Goal: Transaction & Acquisition: Purchase product/service

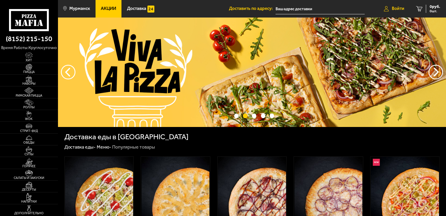
click at [390, 10] on link "Войти" at bounding box center [394, 8] width 32 height 17
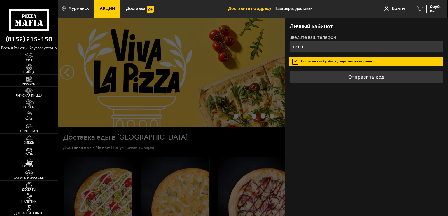
type input "+7 ( ) - -"
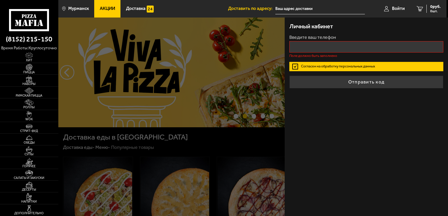
click at [294, 62] on label "Согласен на обработку персональных данных" at bounding box center [366, 66] width 154 height 9
click at [0, 0] on input "Согласен на обработку персональных данных" at bounding box center [0, 0] width 0 height 0
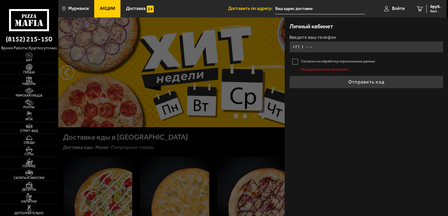
click at [316, 47] on input "+7 ( ) - -" at bounding box center [366, 46] width 154 height 11
type input "+7 ( ) - -"
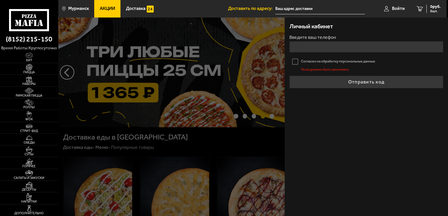
click at [296, 62] on label "Согласен на обработку персональных данных" at bounding box center [366, 61] width 154 height 9
click at [0, 0] on input "Согласен на обработку персональных данных" at bounding box center [0, 0] width 0 height 0
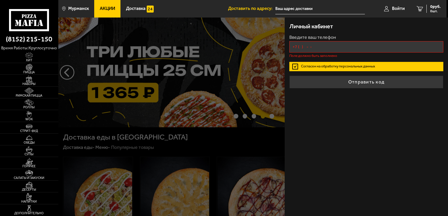
click at [316, 48] on input "+7 ( ) - -" at bounding box center [366, 46] width 154 height 11
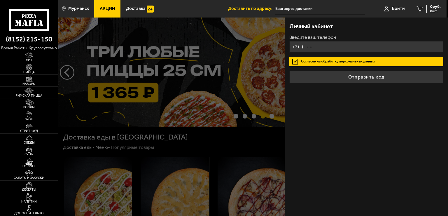
click at [303, 45] on input "+7 ( ) - -" at bounding box center [366, 46] width 154 height 11
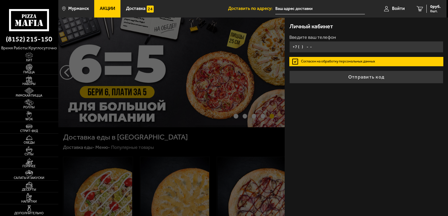
click at [301, 47] on input "+7 ( ) - -" at bounding box center [366, 46] width 154 height 11
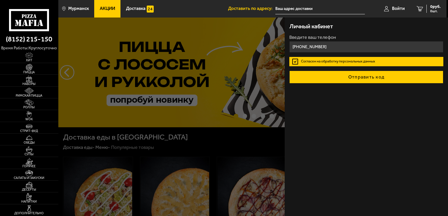
type input "[PHONE_NUMBER]"
click at [376, 76] on button "Отправить код" at bounding box center [366, 77] width 154 height 13
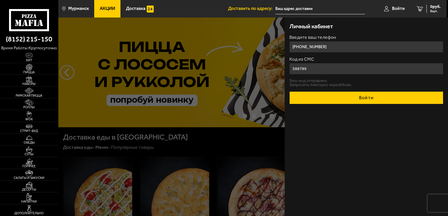
type input "588789"
click at [375, 97] on button "Войти" at bounding box center [366, 97] width 154 height 13
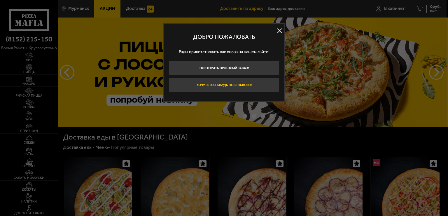
click at [240, 86] on button "Хочу чего-нибудь новенького!" at bounding box center [224, 85] width 110 height 14
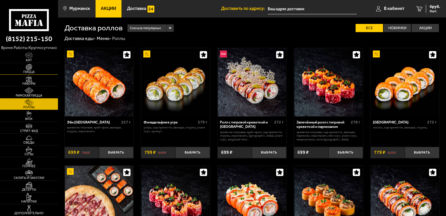
click at [30, 70] on span "Пицца" at bounding box center [29, 71] width 58 height 3
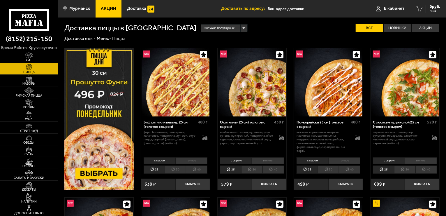
click at [110, 11] on span "Акции" at bounding box center [108, 8] width 15 height 4
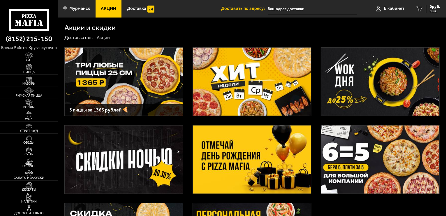
click at [147, 66] on img at bounding box center [124, 82] width 118 height 68
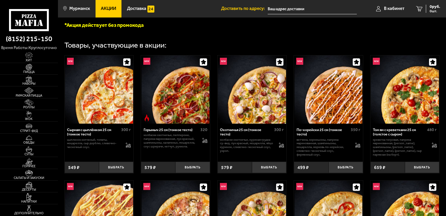
scroll to position [175, 0]
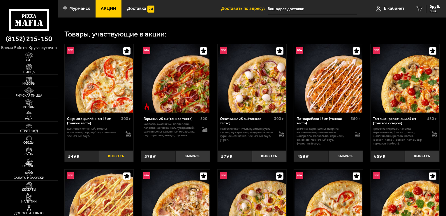
click at [121, 158] on button "Выбрать" at bounding box center [116, 155] width 34 height 11
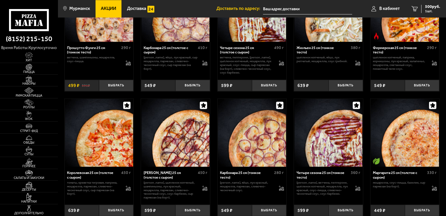
scroll to position [1049, 0]
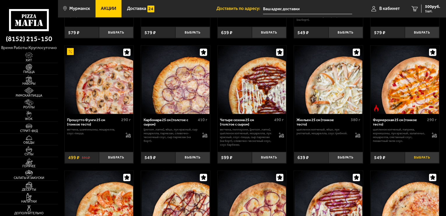
click at [418, 161] on button "Выбрать" at bounding box center [422, 157] width 34 height 11
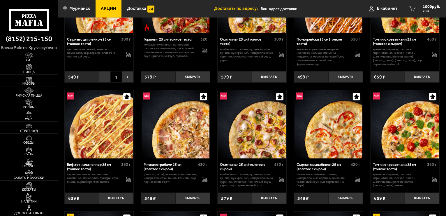
scroll to position [350, 0]
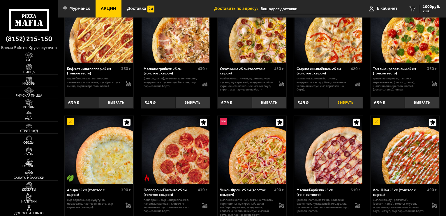
click at [341, 107] on button "Выбрать" at bounding box center [346, 102] width 34 height 11
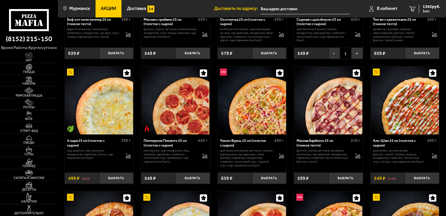
scroll to position [466, 0]
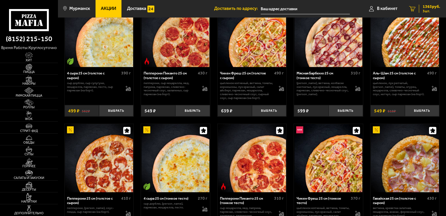
click at [430, 8] on span "1365 руб." at bounding box center [431, 7] width 17 height 4
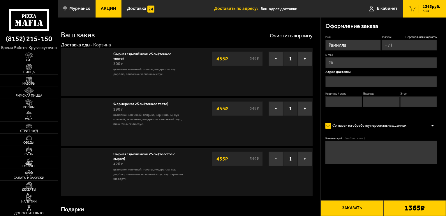
type input "[PHONE_NUMBER]"
type input "[STREET_ADDRESS]"
type input "18"
type input "1"
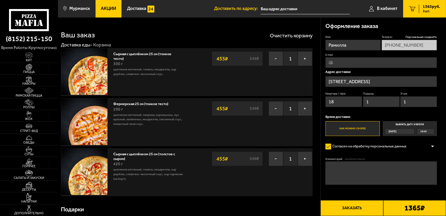
drag, startPoint x: 277, startPoint y: 159, endPoint x: 388, endPoint y: 71, distance: 142.2
click at [277, 159] on button "−" at bounding box center [276, 158] width 15 height 15
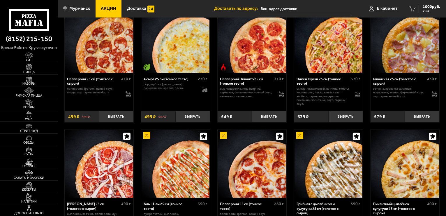
scroll to position [670, 0]
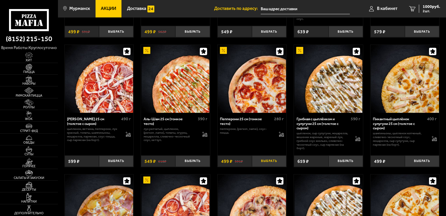
click at [270, 164] on button "Выбрать" at bounding box center [269, 160] width 34 height 11
click at [429, 8] on span "1365 руб." at bounding box center [431, 7] width 17 height 4
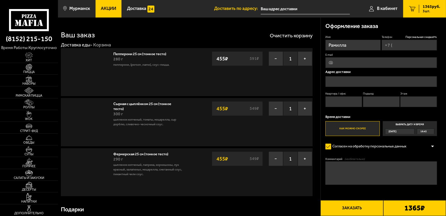
type input "[PHONE_NUMBER]"
type input "[STREET_ADDRESS]"
type input "18"
type input "1"
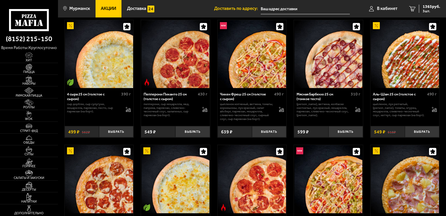
scroll to position [554, 0]
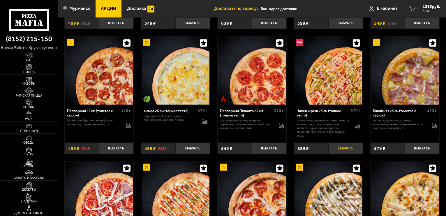
click at [340, 152] on button "Выбрать" at bounding box center [346, 148] width 34 height 11
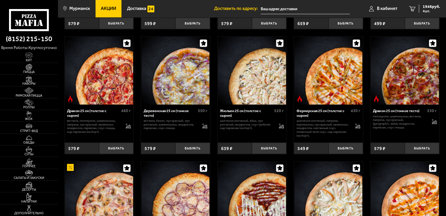
scroll to position [933, 0]
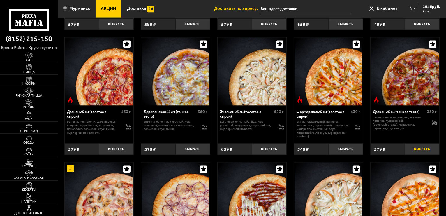
click at [422, 154] on button "Выбрать" at bounding box center [422, 148] width 34 height 11
click at [422, 5] on div "1946 руб. 4 шт." at bounding box center [429, 9] width 21 height 8
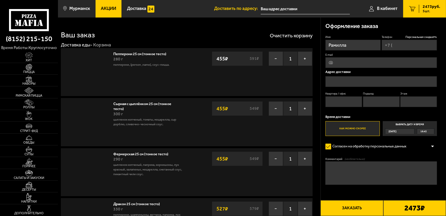
type input "[PHONE_NUMBER]"
type input "[STREET_ADDRESS]"
type input "18"
type input "1"
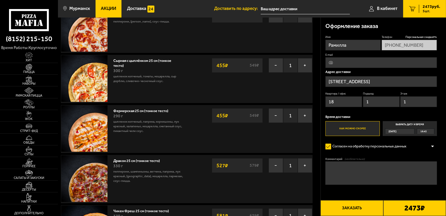
scroll to position [87, 0]
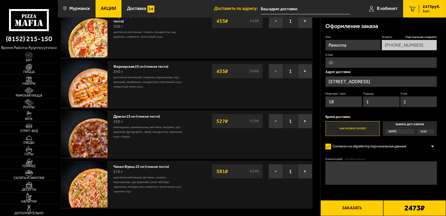
click at [276, 72] on button "−" at bounding box center [276, 71] width 15 height 15
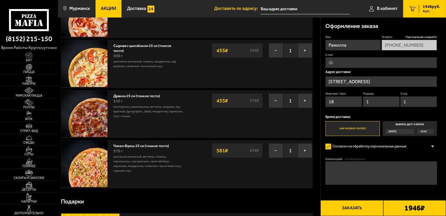
scroll to position [58, 0]
click at [275, 149] on button "−" at bounding box center [276, 150] width 15 height 15
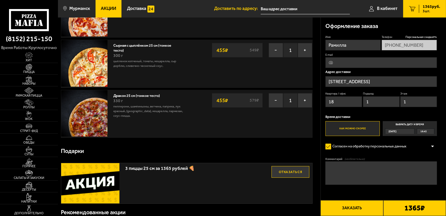
click at [349, 81] on input "[STREET_ADDRESS]" at bounding box center [382, 81] width 112 height 11
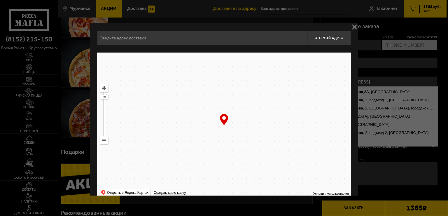
type input "[STREET_ADDRESS]"
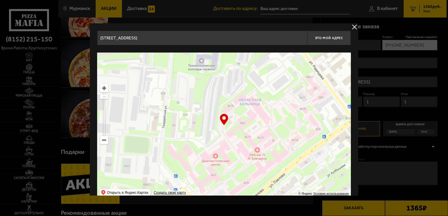
drag, startPoint x: 238, startPoint y: 133, endPoint x: 275, endPoint y: 152, distance: 41.5
click at [275, 152] on ymaps at bounding box center [224, 125] width 254 height 146
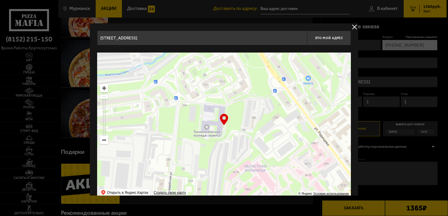
drag, startPoint x: 223, startPoint y: 108, endPoint x: 229, endPoint y: 175, distance: 67.0
click at [229, 175] on ymaps at bounding box center [224, 125] width 254 height 146
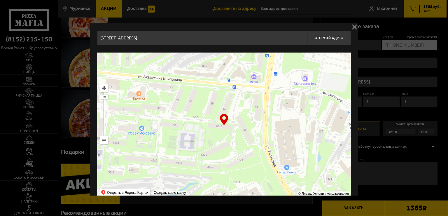
drag, startPoint x: 265, startPoint y: 73, endPoint x: 235, endPoint y: 173, distance: 104.5
click at [235, 175] on ymaps at bounding box center [224, 125] width 254 height 146
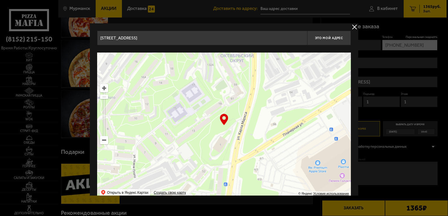
drag, startPoint x: 253, startPoint y: 59, endPoint x: 236, endPoint y: 165, distance: 107.2
click at [236, 165] on ymaps at bounding box center [224, 125] width 254 height 146
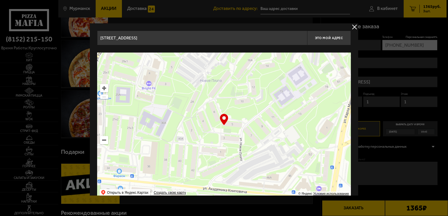
drag, startPoint x: 246, startPoint y: 157, endPoint x: 357, endPoint y: 115, distance: 118.4
click at [357, 115] on div "[STREET_ADDRESS] Это мой адрес Найдите адрес перетащив карту … © Яндекс Условия…" at bounding box center [224, 114] width 268 height 182
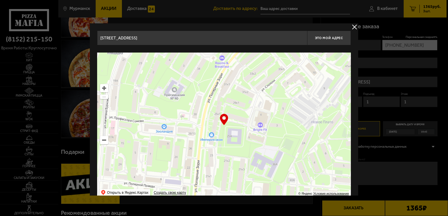
type input "[STREET_ADDRESS]"
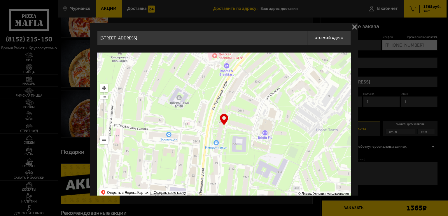
drag, startPoint x: 152, startPoint y: 103, endPoint x: 251, endPoint y: 143, distance: 106.7
click at [251, 143] on ymaps at bounding box center [224, 125] width 254 height 146
type input "[STREET_ADDRESS]"
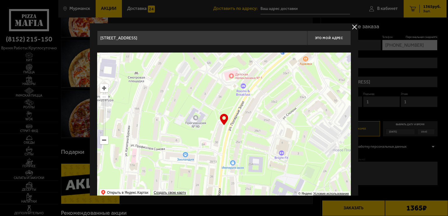
drag, startPoint x: 168, startPoint y: 84, endPoint x: 184, endPoint y: 104, distance: 25.5
click at [184, 104] on ymaps at bounding box center [224, 125] width 254 height 146
type input "[STREET_ADDRESS]"
click at [206, 91] on ymaps at bounding box center [224, 125] width 254 height 146
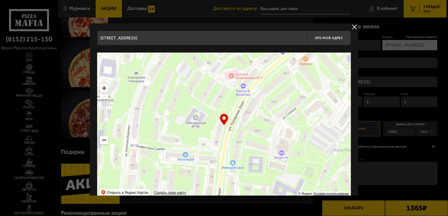
click at [207, 89] on ymaps at bounding box center [224, 125] width 254 height 146
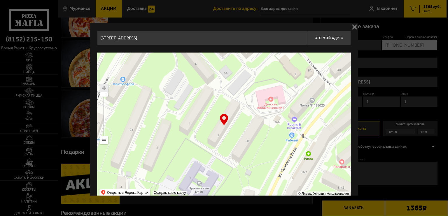
type input "проезд [STREET_ADDRESS]"
click at [222, 121] on div "… © Яндекс Условия использования Открыть в Яндекс.Картах Создать свою карту" at bounding box center [224, 125] width 254 height 146
click at [171, 38] on input "проезд [STREET_ADDRESS]" at bounding box center [202, 38] width 210 height 15
click at [332, 38] on span "Это мой адрес" at bounding box center [329, 38] width 28 height 4
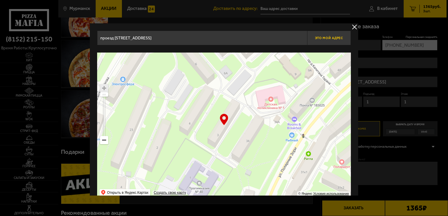
type input "проезд [STREET_ADDRESS]"
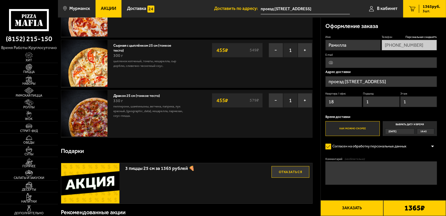
click at [342, 100] on input "18" at bounding box center [344, 101] width 37 height 11
type input "1"
type input "52"
click at [378, 102] on input "1" at bounding box center [381, 101] width 37 height 11
type input "3"
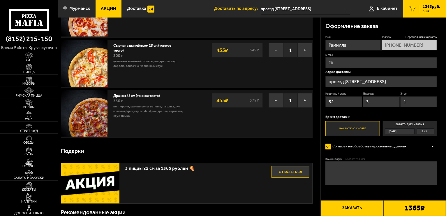
click at [430, 103] on input "1" at bounding box center [418, 101] width 37 height 11
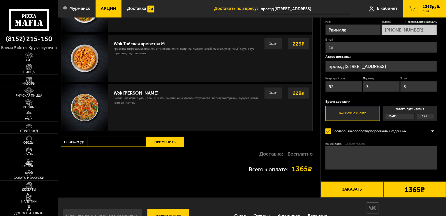
scroll to position [462, 0]
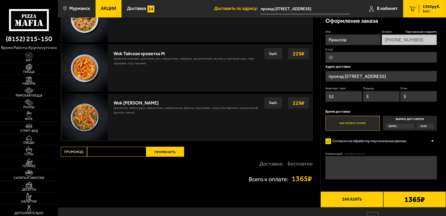
type input "3"
click at [350, 168] on textarea "Комментарий (необязательно)" at bounding box center [382, 167] width 112 height 23
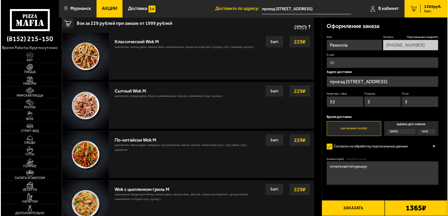
scroll to position [345, 0]
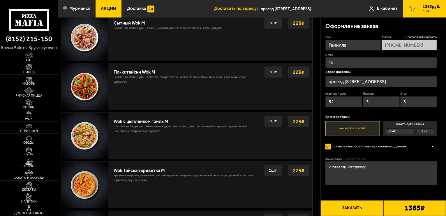
type textarea "оплата картой курьеру"
click at [349, 205] on button "Заказать" at bounding box center [352, 208] width 63 height 16
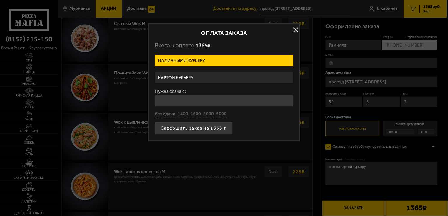
click at [182, 77] on label "Картой курьеру" at bounding box center [224, 77] width 138 height 11
click at [0, 0] on input "Картой курьеру" at bounding box center [0, 0] width 0 height 0
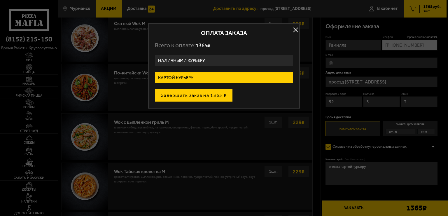
click at [186, 94] on button "Завершить заказ на 1365 ₽" at bounding box center [194, 95] width 78 height 13
